Goal: Find specific page/section: Find specific page/section

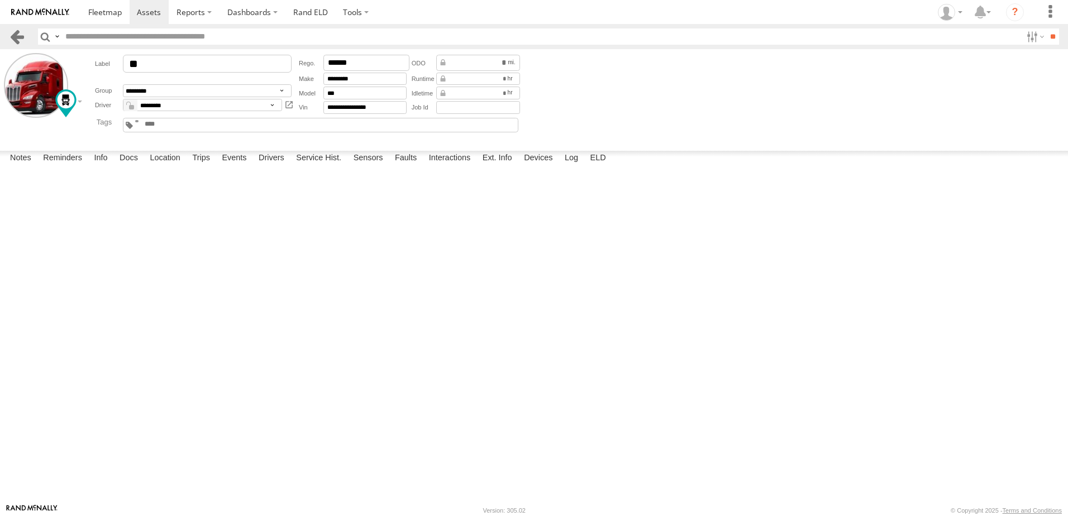
click at [13, 31] on link at bounding box center [17, 36] width 16 height 16
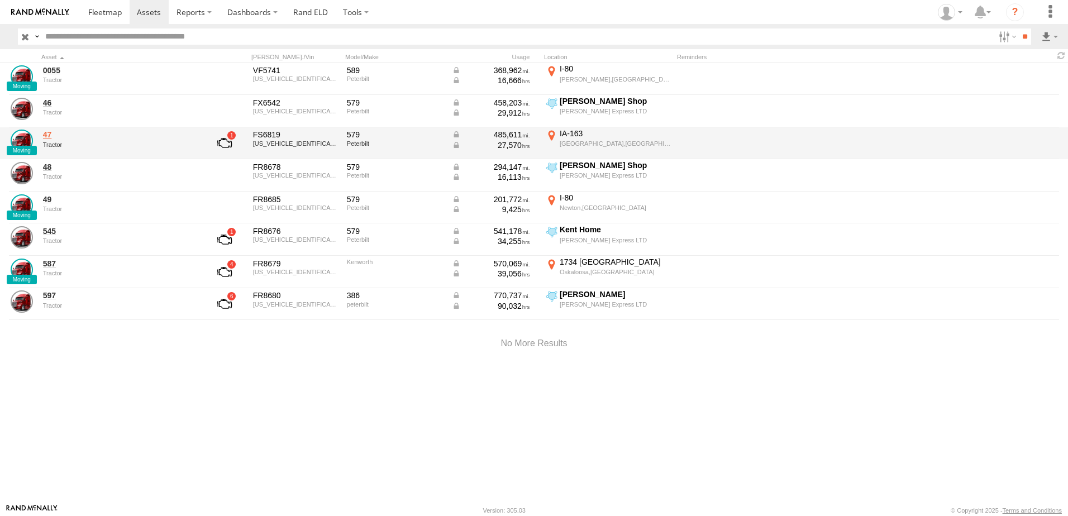
click at [48, 130] on link "47" at bounding box center [119, 135] width 153 height 10
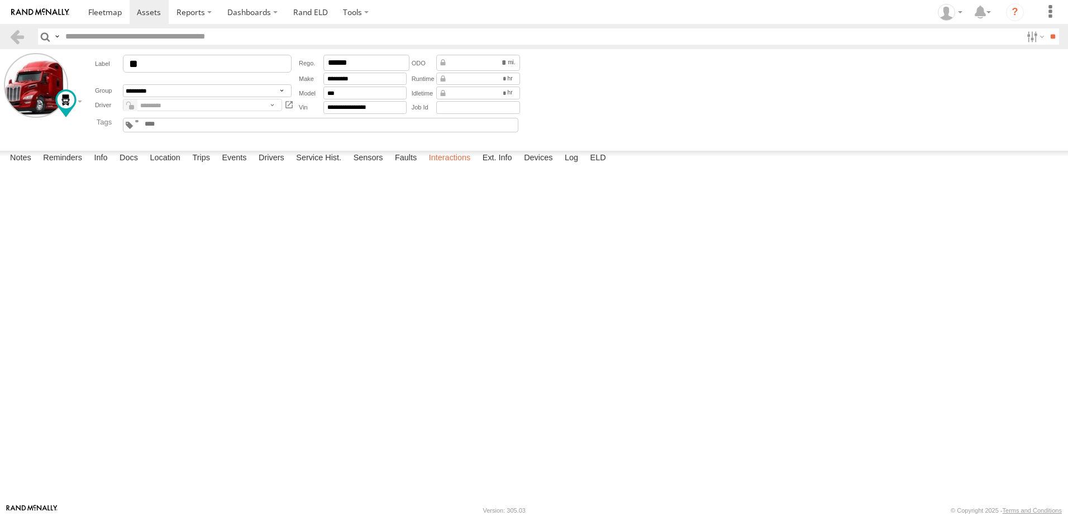
click at [443, 166] on label "Interactions" at bounding box center [449, 159] width 53 height 16
click at [9, 35] on link at bounding box center [17, 36] width 16 height 16
